Goal: Information Seeking & Learning: Learn about a topic

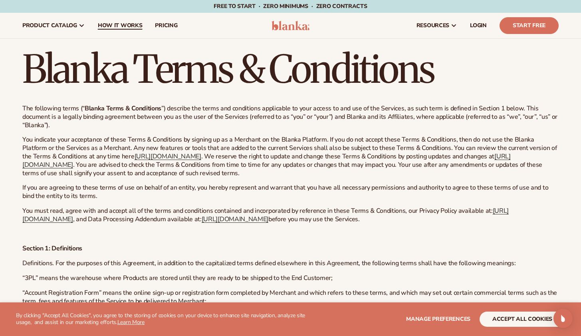
click at [116, 27] on span "How It Works" at bounding box center [120, 25] width 45 height 6
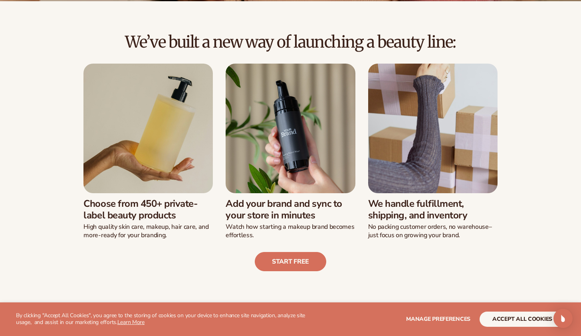
scroll to position [168, 0]
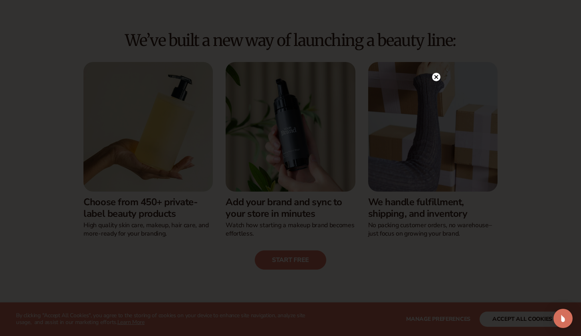
click at [435, 78] on icon at bounding box center [436, 77] width 4 height 4
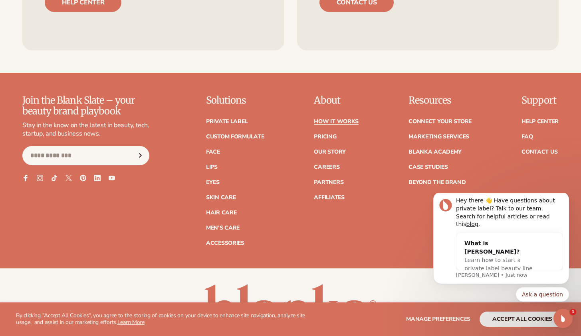
scroll to position [1749, 0]
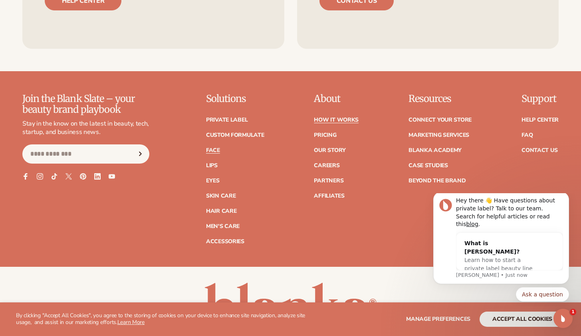
click at [217, 147] on link "Face" at bounding box center [213, 150] width 14 height 6
click at [215, 147] on link "Face" at bounding box center [213, 150] width 14 height 6
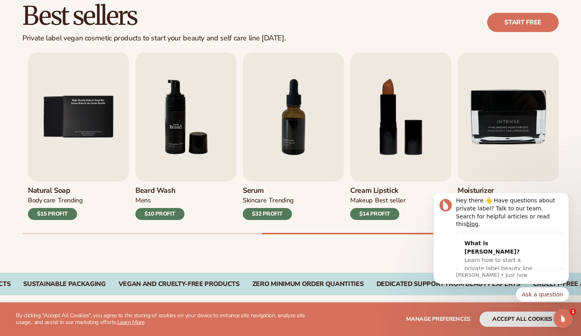
click at [185, 135] on img "6 / 9" at bounding box center [185, 116] width 101 height 129
click at [203, 139] on img "6 / 9" at bounding box center [185, 116] width 101 height 129
click at [156, 189] on h3 "Beard Wash" at bounding box center [159, 190] width 49 height 9
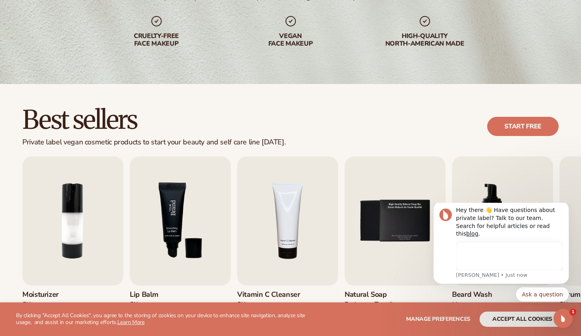
scroll to position [147, 0]
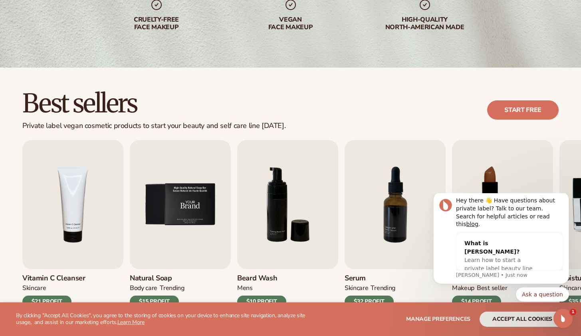
click at [185, 188] on img "5 / 9" at bounding box center [180, 204] width 101 height 129
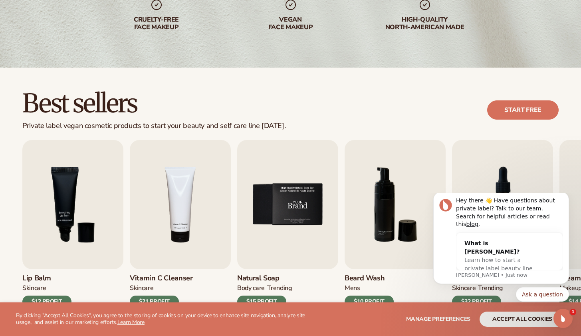
click at [268, 198] on img "5 / 9" at bounding box center [287, 204] width 101 height 129
click at [261, 289] on div "BODY Care" at bounding box center [251, 288] width 28 height 8
click at [260, 289] on div "BODY Care" at bounding box center [251, 288] width 28 height 8
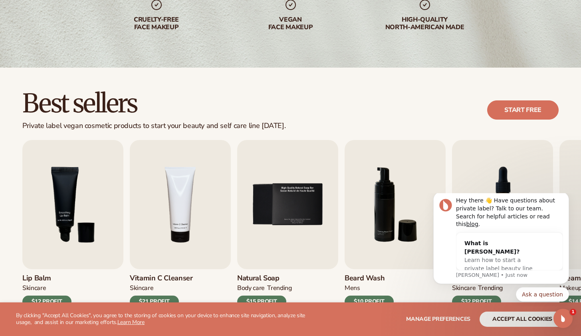
click at [440, 318] on span "Manage preferences" at bounding box center [438, 319] width 64 height 8
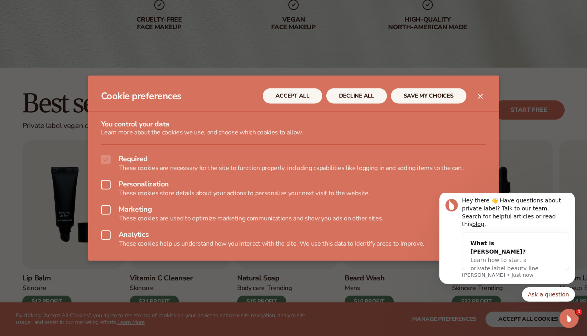
click at [301, 95] on button "ACCEPT ALL" at bounding box center [293, 95] width 60 height 15
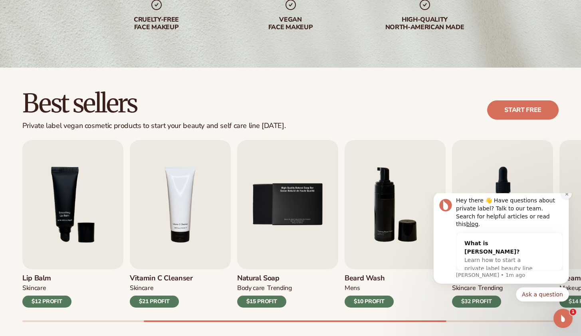
click at [567, 196] on icon "Dismiss notification" at bounding box center [567, 194] width 4 height 4
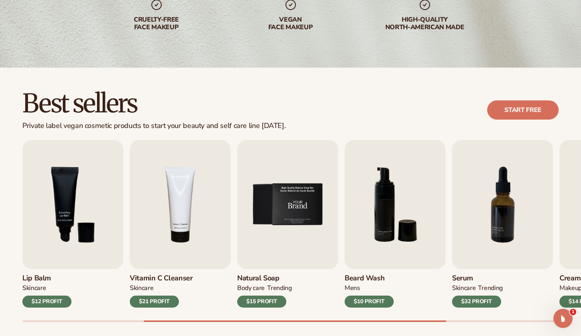
click at [290, 196] on img "5 / 9" at bounding box center [287, 204] width 101 height 129
click at [259, 279] on h3 "Natural Soap" at bounding box center [264, 278] width 55 height 9
click at [259, 278] on h3 "Natural Soap" at bounding box center [264, 278] width 55 height 9
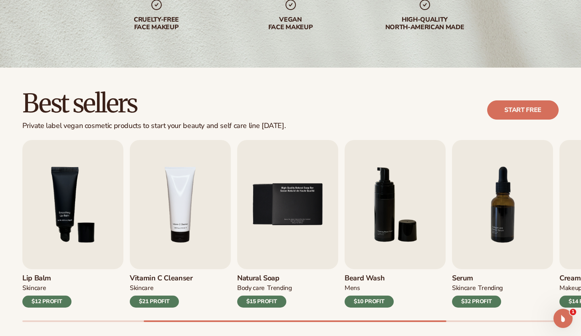
click at [259, 278] on h3 "Natural Soap" at bounding box center [264, 278] width 55 height 9
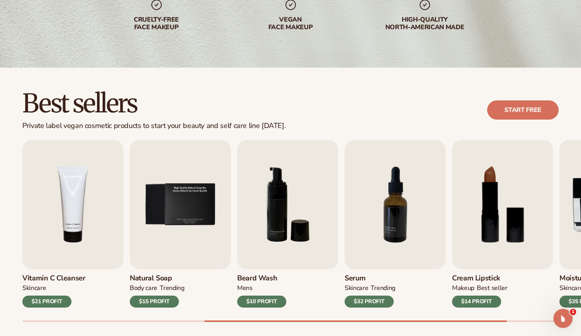
click at [162, 300] on div "$15 PROFIT" at bounding box center [154, 301] width 49 height 12
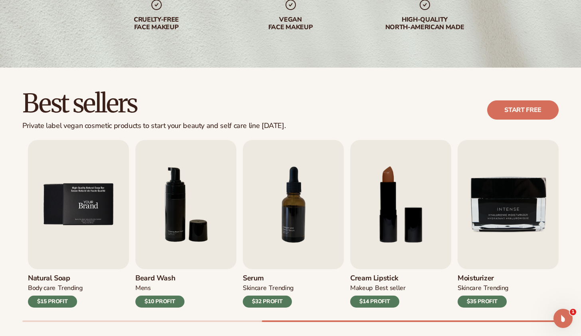
click at [109, 204] on img "5 / 9" at bounding box center [78, 204] width 101 height 129
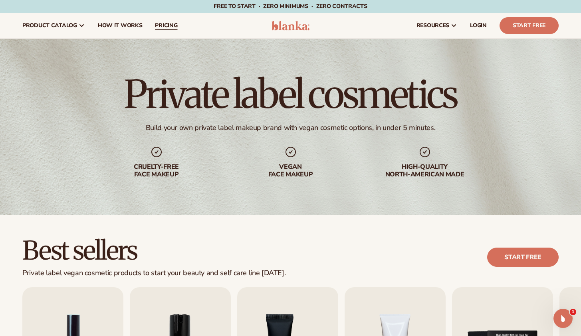
click at [171, 26] on span "pricing" at bounding box center [166, 25] width 22 height 6
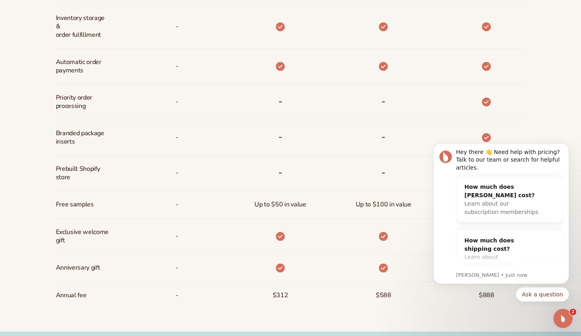
scroll to position [548, 0]
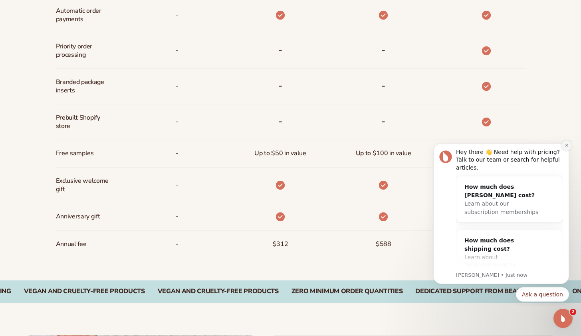
click at [566, 147] on icon "Dismiss notification" at bounding box center [567, 145] width 4 height 4
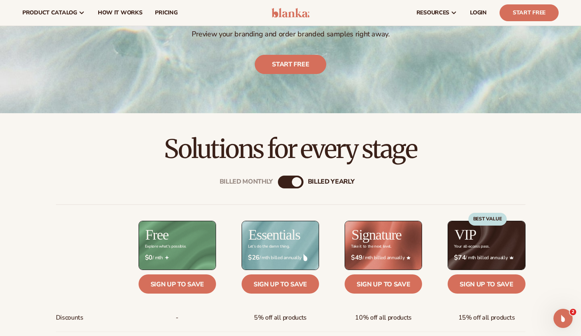
scroll to position [0, 0]
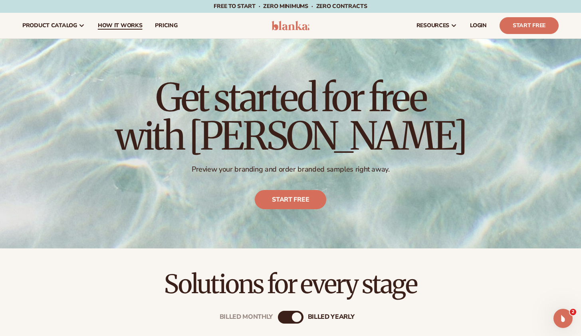
click at [118, 28] on span "How It Works" at bounding box center [120, 25] width 45 height 6
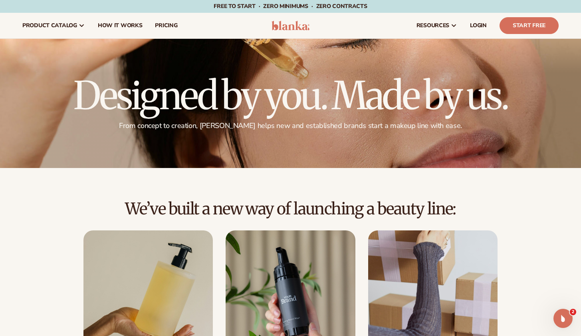
scroll to position [10, 0]
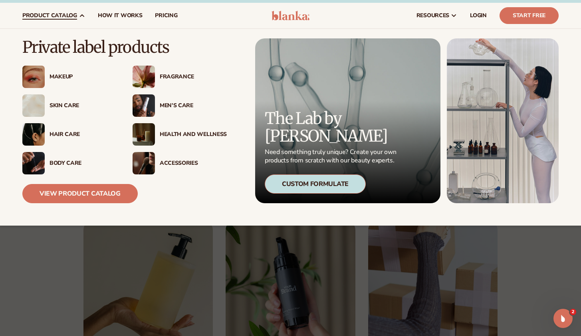
click at [68, 78] on div "Makeup" at bounding box center [83, 77] width 67 height 7
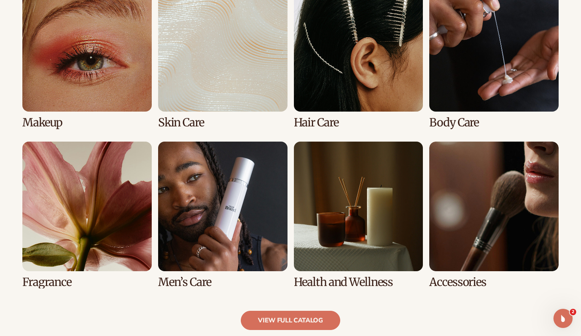
scroll to position [628, 0]
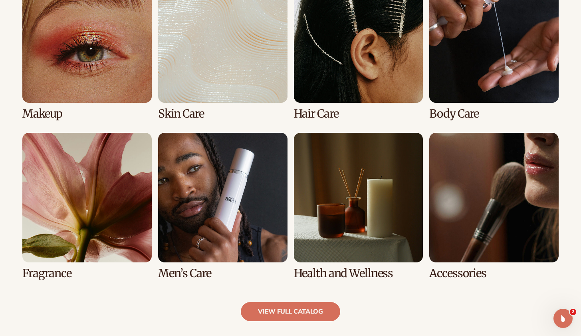
click at [93, 42] on link "1 / 8" at bounding box center [86, 47] width 129 height 147
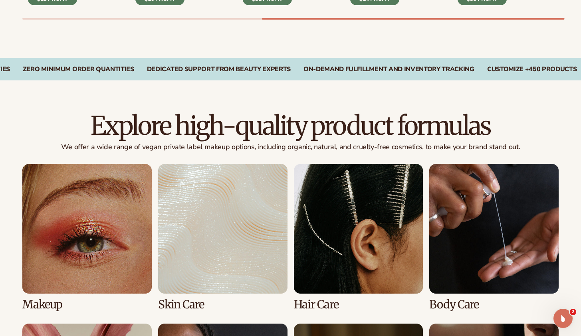
scroll to position [609, 0]
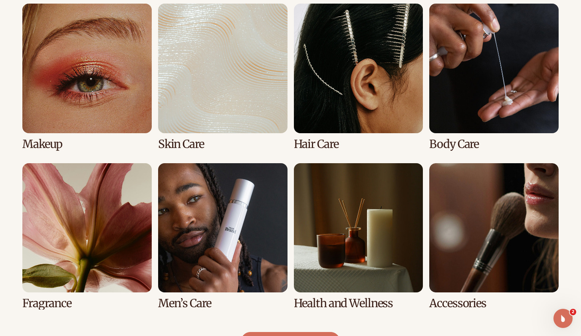
click at [389, 73] on link "3 / 8" at bounding box center [358, 77] width 129 height 147
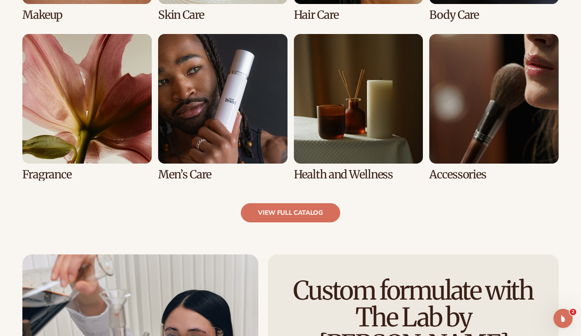
scroll to position [735, 0]
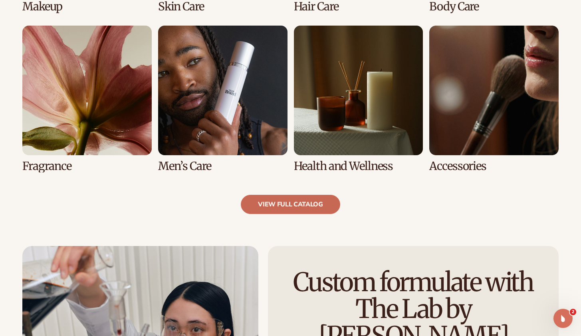
click at [305, 205] on link "view full catalog" at bounding box center [290, 204] width 99 height 19
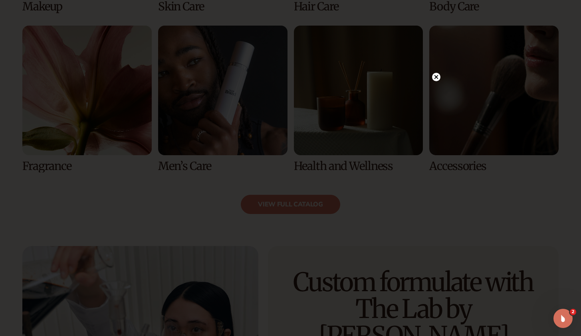
click at [437, 80] on circle at bounding box center [436, 77] width 8 height 8
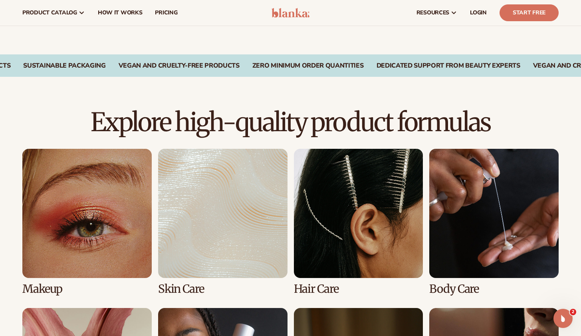
scroll to position [185, 0]
